Goal: Find specific page/section: Find specific page/section

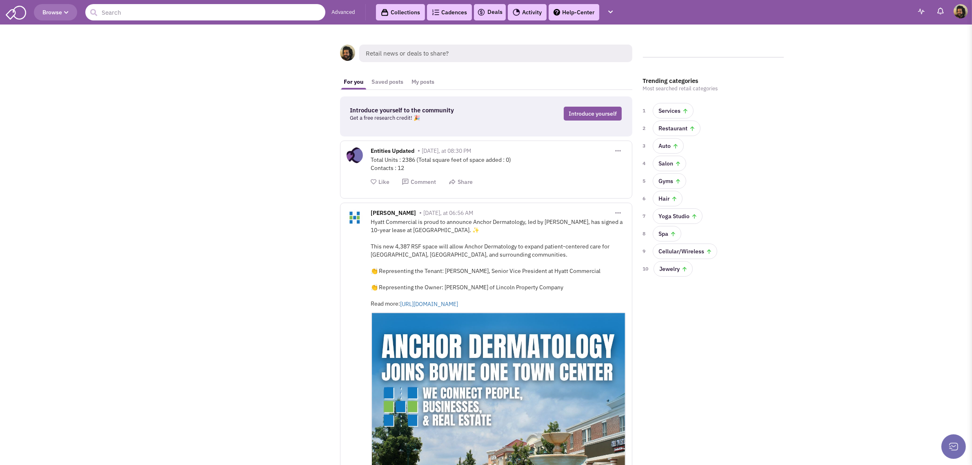
click at [135, 13] on input "text" at bounding box center [205, 12] width 240 height 16
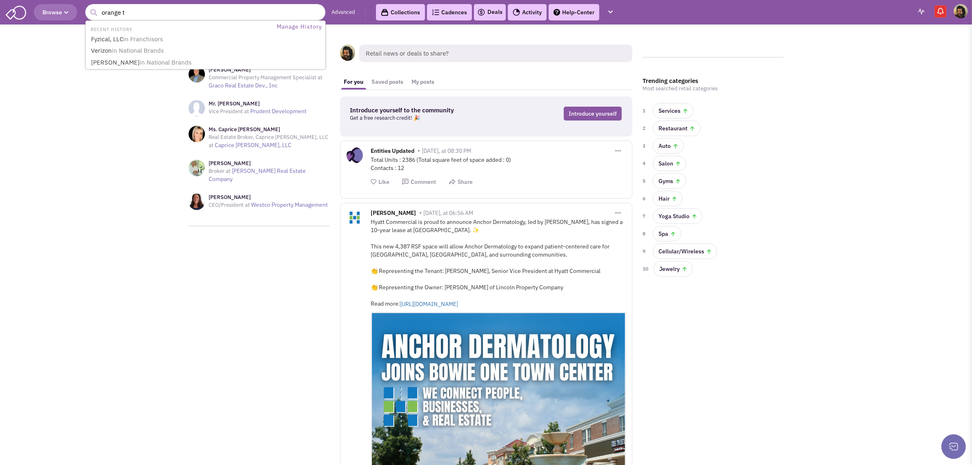
type input "orange th"
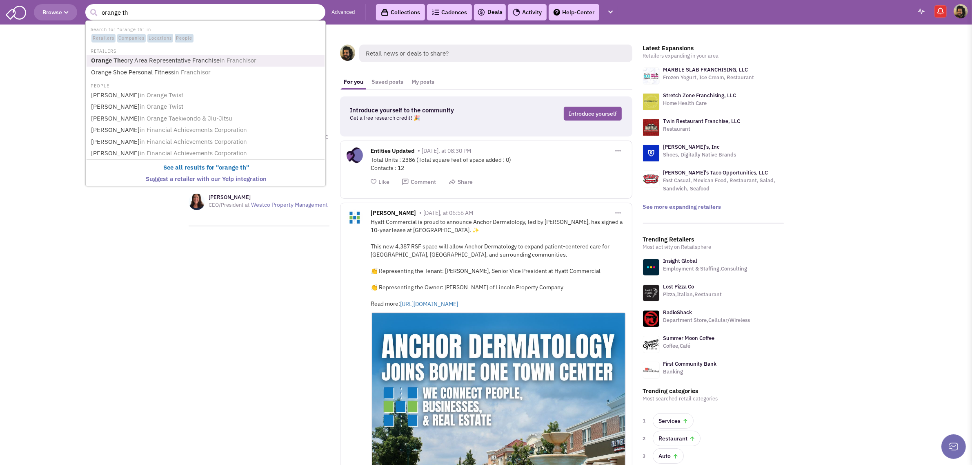
click at [133, 57] on link "Orange Th eory Area Representative Franchise in Franchisor" at bounding box center [207, 60] width 236 height 11
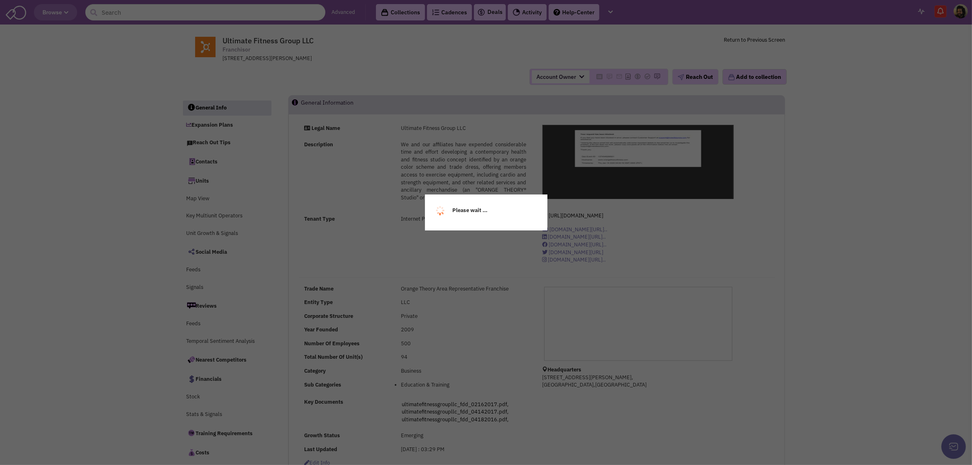
select select
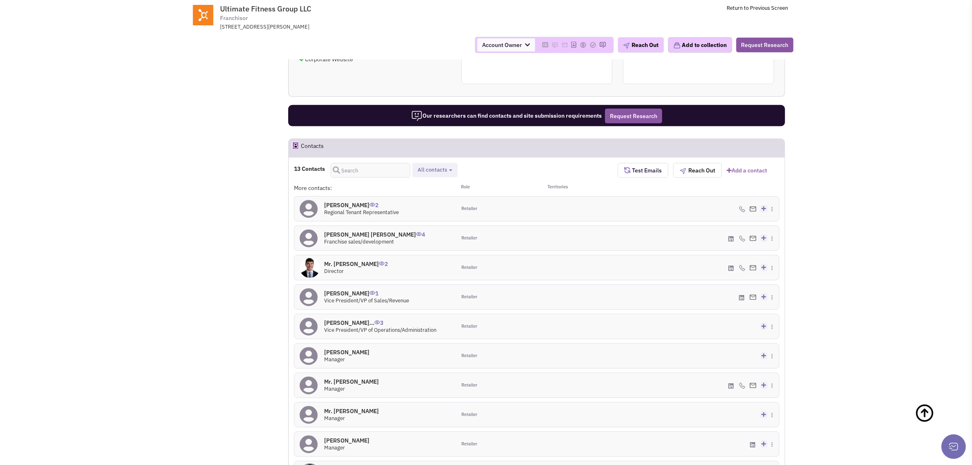
scroll to position [682, 0]
